Goal: Task Accomplishment & Management: Use online tool/utility

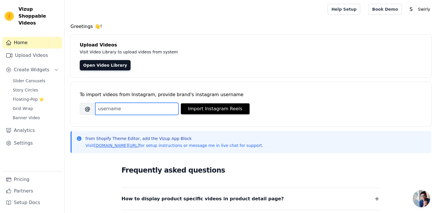
click at [139, 106] on input "Brand's Instagram Username" at bounding box center [136, 109] width 83 height 12
click at [33, 50] on link "Upload Videos" at bounding box center [32, 56] width 60 height 12
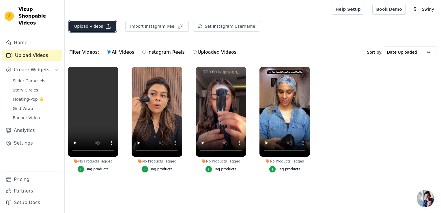
click at [102, 24] on button "Upload Videos" at bounding box center [92, 26] width 47 height 11
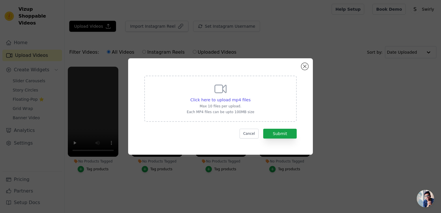
click at [214, 96] on div "Click here to upload mp4 files Max 10 files per upload. Each MP4 files can be u…" at bounding box center [221, 98] width 68 height 32
click at [250, 97] on input "Click here to upload mp4 files Max 10 files per upload. Each MP4 files can be u…" at bounding box center [250, 97] width 0 height 0
type input "C:\fakepath\IMG_9730.MP4"
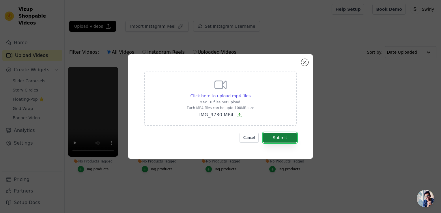
click at [293, 138] on button "Submit" at bounding box center [280, 138] width 34 height 10
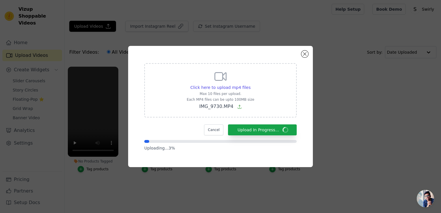
click at [357, 85] on div "Click here to upload mp4 files Max 10 files per upload. Each MP4 files can be u…" at bounding box center [220, 107] width 423 height 140
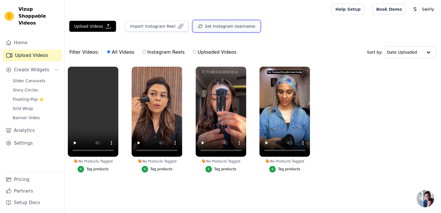
click at [226, 25] on button "Set Instagram Username" at bounding box center [226, 26] width 67 height 11
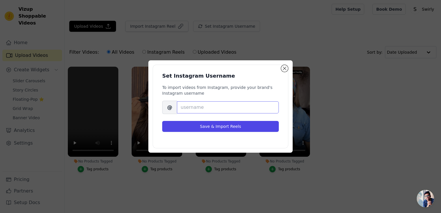
click at [215, 108] on input "Brand's Instagram Username" at bounding box center [228, 107] width 102 height 12
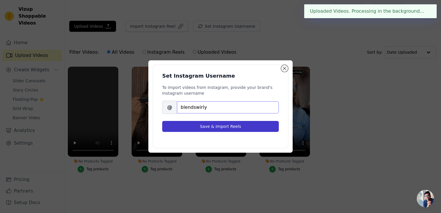
type input "blendswirly"
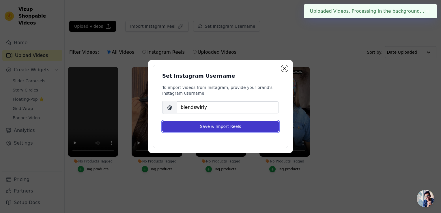
click at [220, 125] on button "Save & Import Reels" at bounding box center [220, 126] width 117 height 11
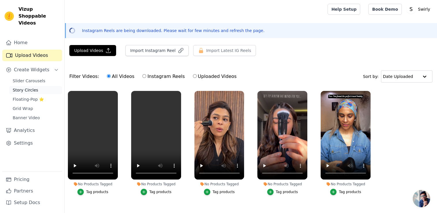
click at [32, 87] on span "Story Circles" at bounding box center [25, 90] width 25 height 6
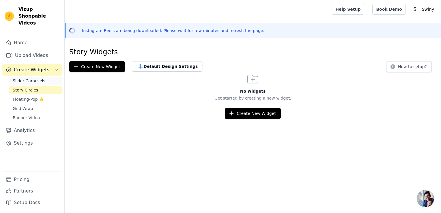
click at [34, 77] on link "Slider Carousels" at bounding box center [35, 81] width 53 height 8
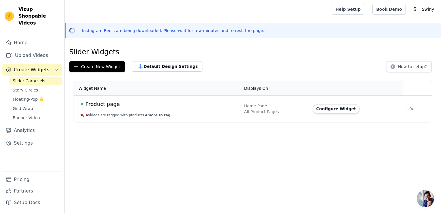
click at [40, 78] on span "Slider Carousels" at bounding box center [29, 81] width 33 height 6
click at [31, 78] on span "Slider Carousels" at bounding box center [29, 81] width 33 height 6
click at [38, 66] on span "Create Widgets" at bounding box center [32, 69] width 36 height 7
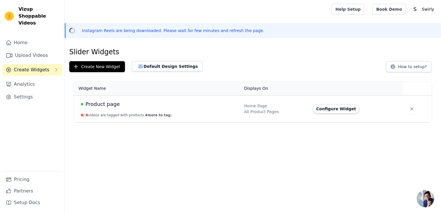
click at [32, 70] on div "Home Upload Videos Create Widgets Analytics Settings" at bounding box center [32, 104] width 60 height 134
click at [35, 66] on span "Create Widgets" at bounding box center [32, 69] width 36 height 7
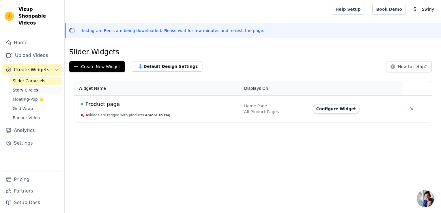
click at [36, 87] on link "Story Circles" at bounding box center [35, 90] width 53 height 8
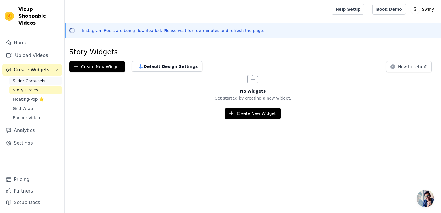
click at [42, 77] on link "Slider Carousels" at bounding box center [35, 81] width 53 height 8
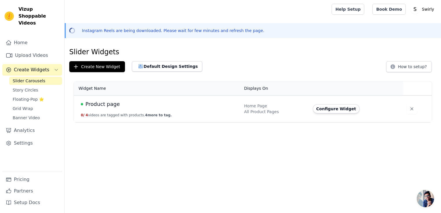
click at [135, 116] on button "0 / 4 videos are tagged with products. 4 more to tag." at bounding box center [126, 115] width 91 height 5
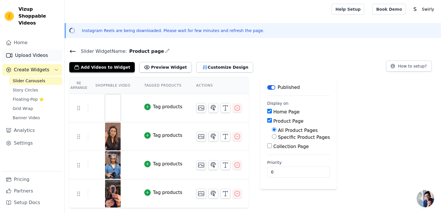
click at [53, 50] on link "Upload Videos" at bounding box center [32, 56] width 60 height 12
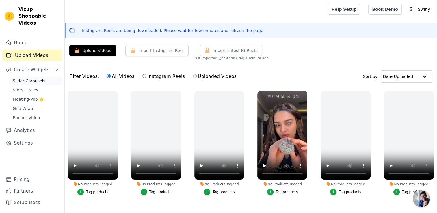
click at [21, 78] on span "Slider Carousels" at bounding box center [29, 81] width 33 height 6
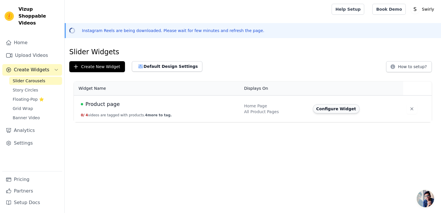
click at [348, 107] on button "Configure Widget" at bounding box center [336, 108] width 47 height 9
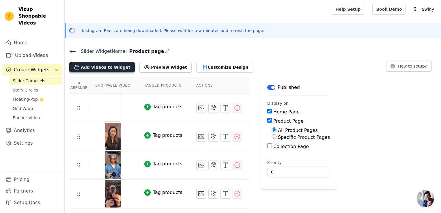
click at [114, 68] on button "Add Videos to Widget" at bounding box center [102, 67] width 66 height 10
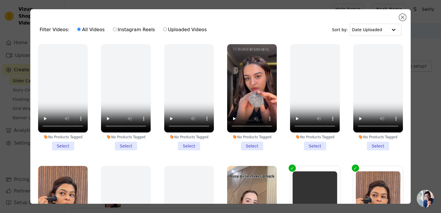
click at [113, 29] on input "Instagram Reels" at bounding box center [115, 29] width 4 height 4
radio input "true"
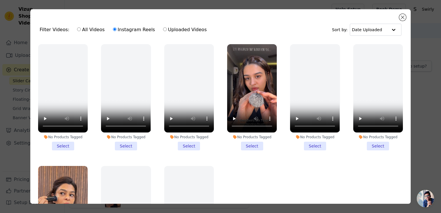
scroll to position [47, 0]
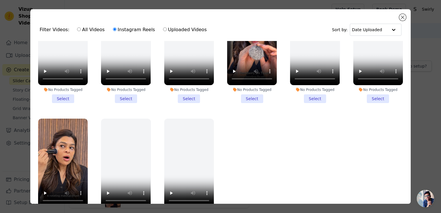
click at [254, 96] on li "No Products Tagged Select" at bounding box center [252, 50] width 50 height 106
click at [0, 0] on input "No Products Tagged Select" at bounding box center [0, 0] width 0 height 0
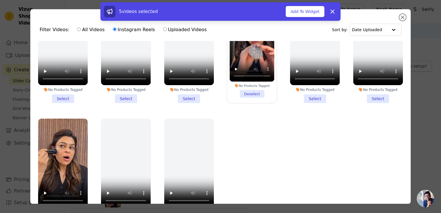
scroll to position [50, 0]
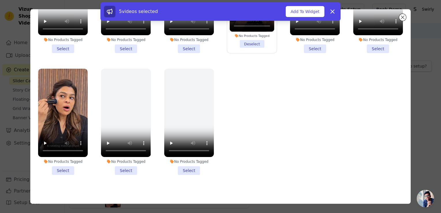
click at [59, 165] on li "No Products Tagged Select" at bounding box center [63, 122] width 50 height 106
click at [0, 0] on input "No Products Tagged Select" at bounding box center [0, 0] width 0 height 0
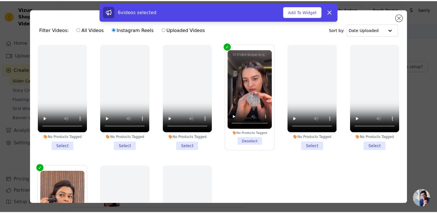
scroll to position [47, 0]
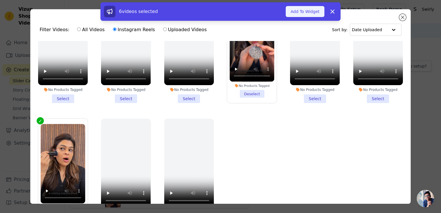
click at [313, 10] on button "Add To Widget" at bounding box center [305, 11] width 39 height 11
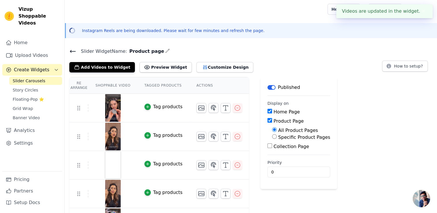
scroll to position [51, 0]
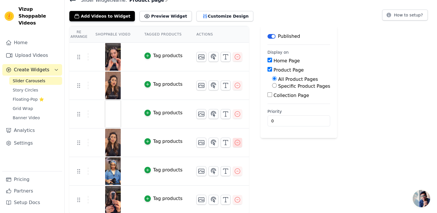
click at [234, 142] on icon "button" at bounding box center [237, 142] width 7 height 7
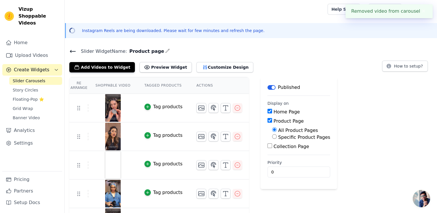
scroll to position [23, 0]
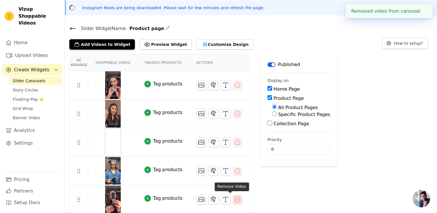
click at [234, 200] on button "button" at bounding box center [237, 199] width 9 height 9
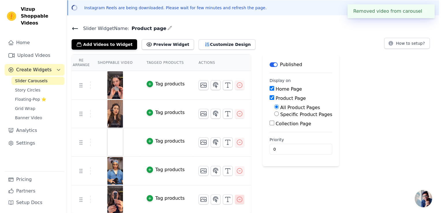
scroll to position [0, 0]
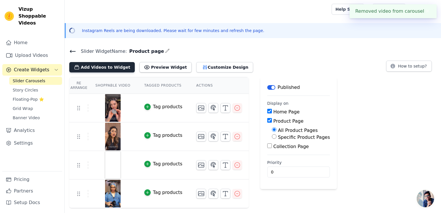
click at [103, 65] on button "Add Videos to Widget" at bounding box center [102, 67] width 66 height 10
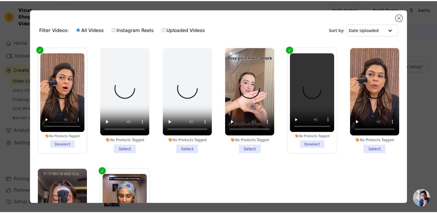
scroll to position [119, 0]
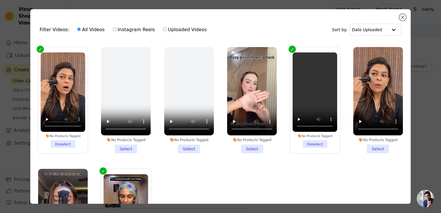
click at [252, 146] on li "No Products Tagged Select" at bounding box center [252, 100] width 50 height 106
click at [0, 0] on input "No Products Tagged Select" at bounding box center [0, 0] width 0 height 0
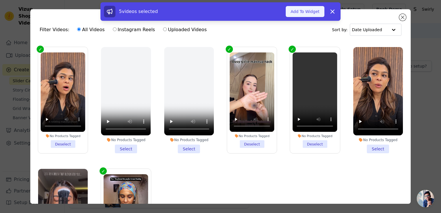
click at [307, 11] on button "Add To Widget" at bounding box center [305, 11] width 39 height 11
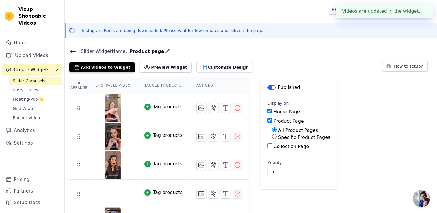
scroll to position [23, 0]
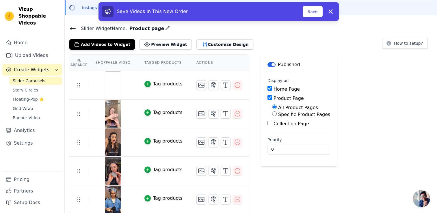
click at [79, 106] on tr "Tag products" at bounding box center [159, 114] width 180 height 29
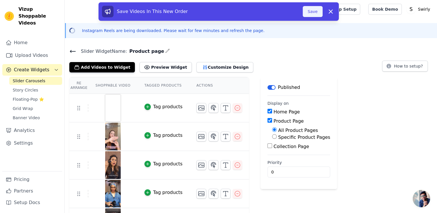
click at [317, 10] on button "Save" at bounding box center [313, 11] width 20 height 11
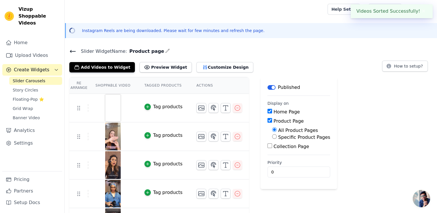
scroll to position [23, 0]
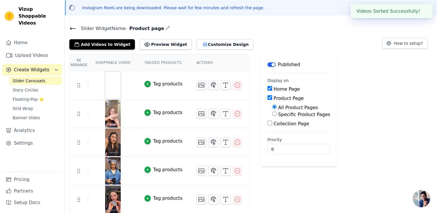
click at [112, 83] on img at bounding box center [113, 85] width 16 height 28
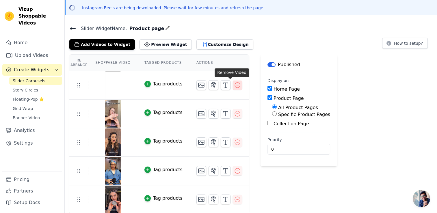
click at [234, 84] on icon "button" at bounding box center [237, 85] width 7 height 7
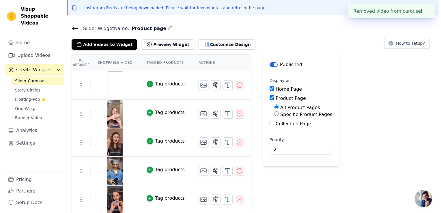
scroll to position [0, 0]
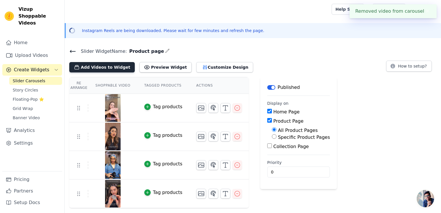
click at [99, 65] on button "Add Videos to Widget" at bounding box center [102, 67] width 66 height 10
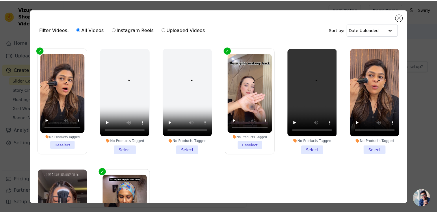
scroll to position [118, 0]
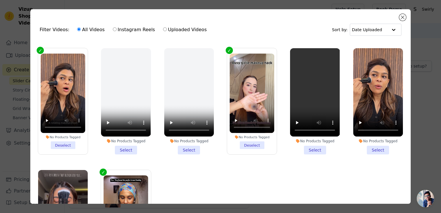
click at [319, 147] on li "No Products Tagged Select" at bounding box center [315, 101] width 50 height 106
click at [0, 0] on input "No Products Tagged Select" at bounding box center [0, 0] width 0 height 0
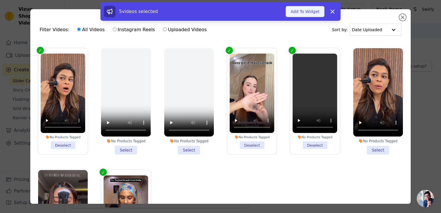
click at [296, 11] on button "Add To Widget" at bounding box center [305, 11] width 39 height 11
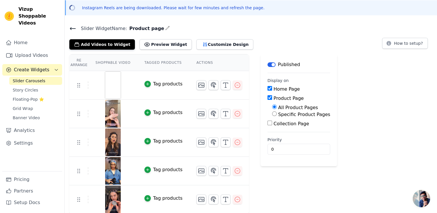
scroll to position [0, 0]
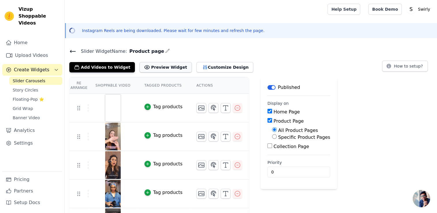
click at [153, 67] on button "Preview Widget" at bounding box center [165, 67] width 52 height 10
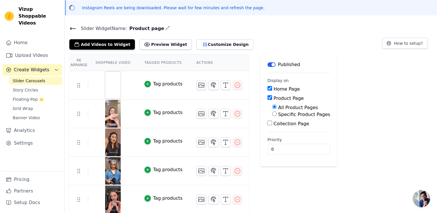
click at [73, 27] on icon at bounding box center [72, 28] width 7 height 7
